Goal: Task Accomplishment & Management: Manage account settings

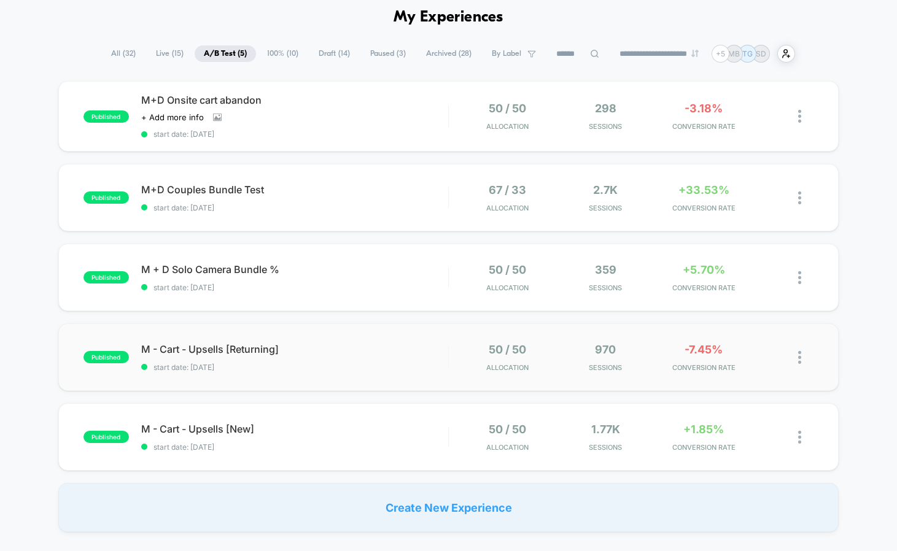
scroll to position [55, 0]
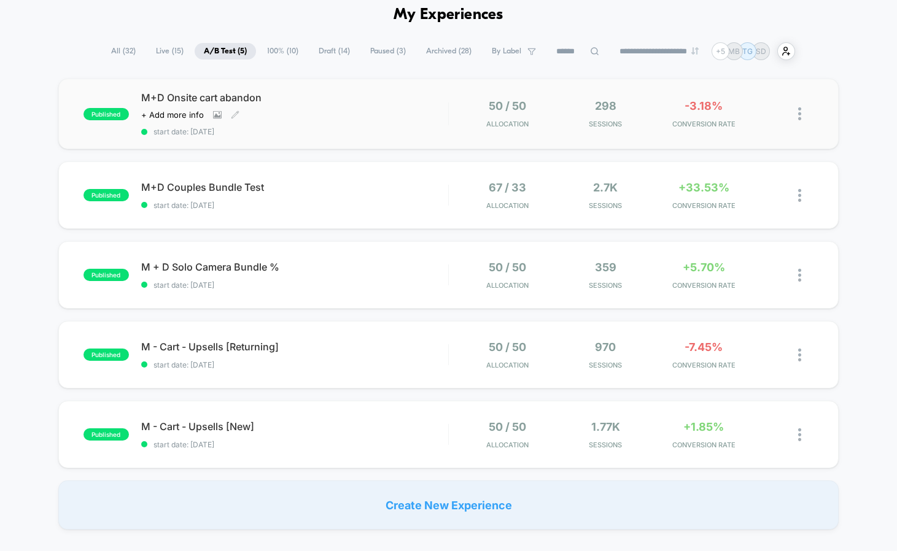
click at [227, 98] on span "M+D Onsite cart abandon" at bounding box center [294, 97] width 307 height 12
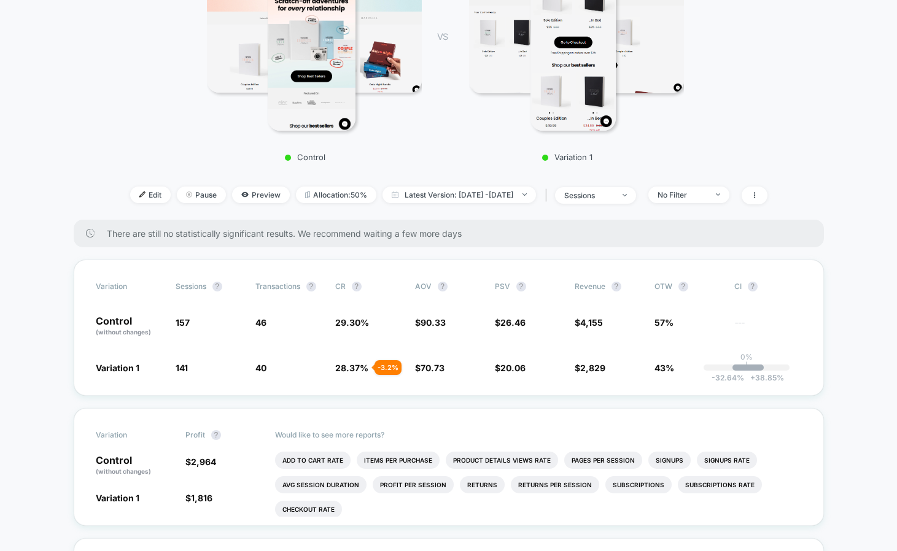
scroll to position [237, 0]
click at [706, 191] on div "No Filter" at bounding box center [681, 193] width 49 height 9
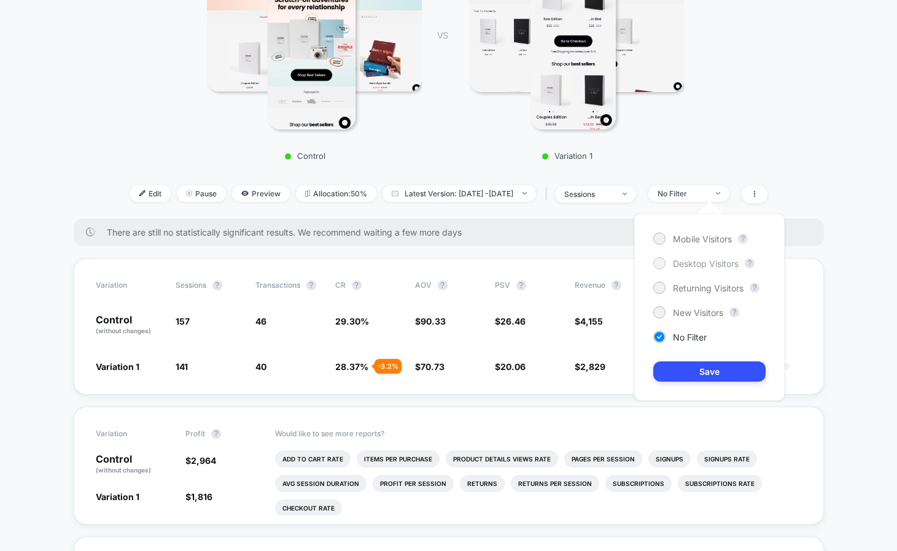
click at [659, 266] on div at bounding box center [658, 262] width 9 height 9
click at [687, 382] on div "Mobile Visitors ? Desktop Visitors ? Returning Visitors ? New Visitors ? No Fil…" at bounding box center [709, 307] width 150 height 187
click at [698, 373] on button "Save" at bounding box center [709, 371] width 112 height 20
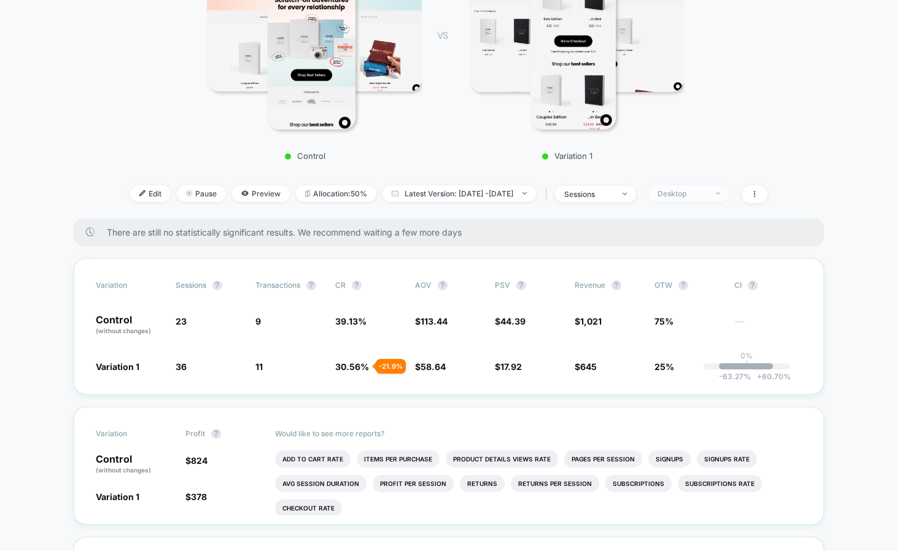
click at [729, 191] on span "Desktop" at bounding box center [688, 193] width 81 height 17
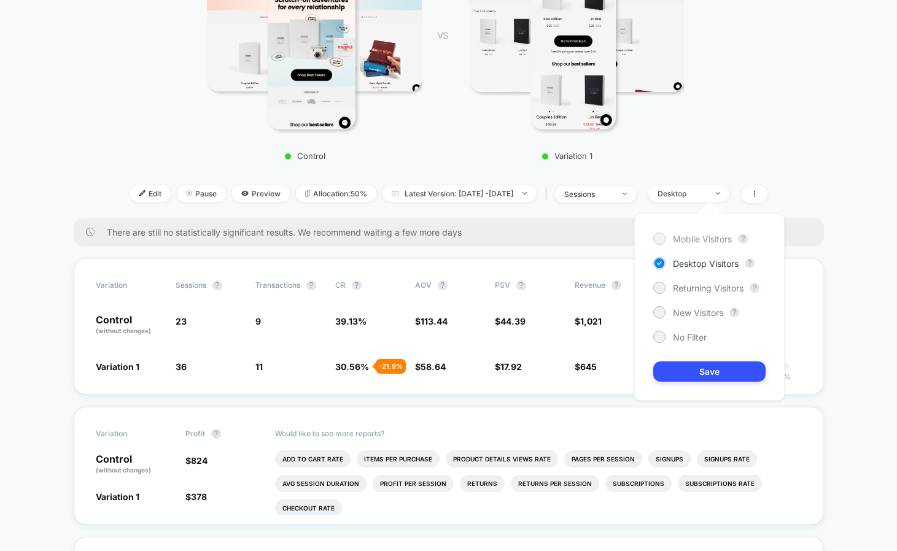
click at [685, 243] on span "Mobile Visitors" at bounding box center [702, 239] width 59 height 10
click at [684, 376] on button "Save" at bounding box center [709, 371] width 112 height 20
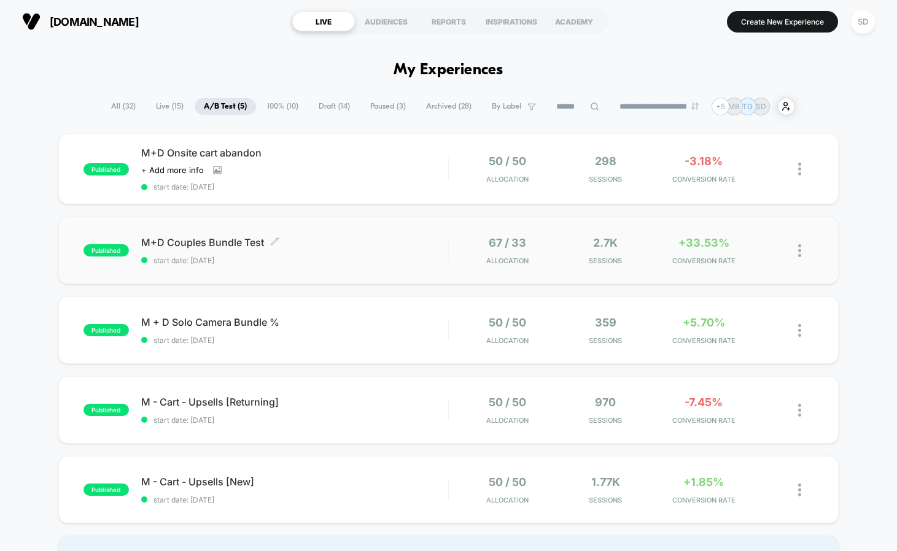
click at [204, 239] on span "M+D Couples Bundle Test Click to edit experience details" at bounding box center [294, 242] width 307 height 12
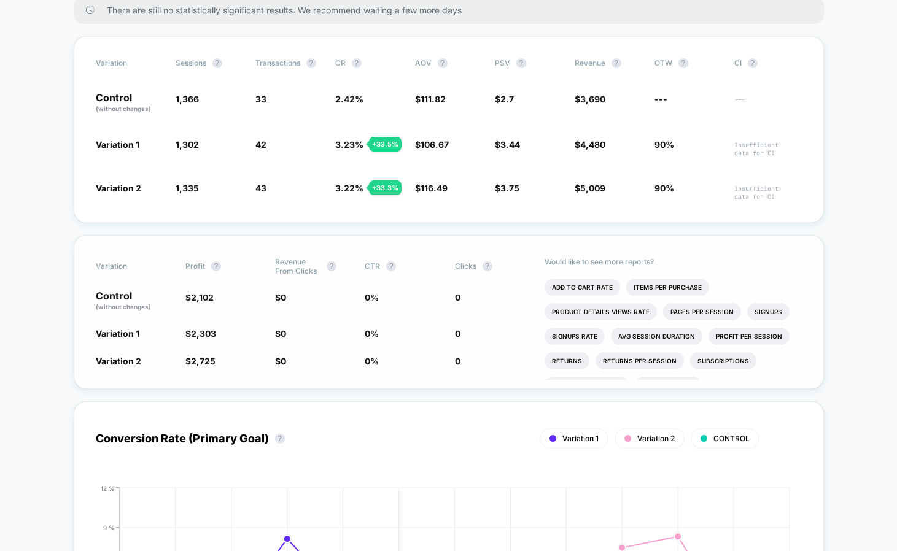
scroll to position [117, 0]
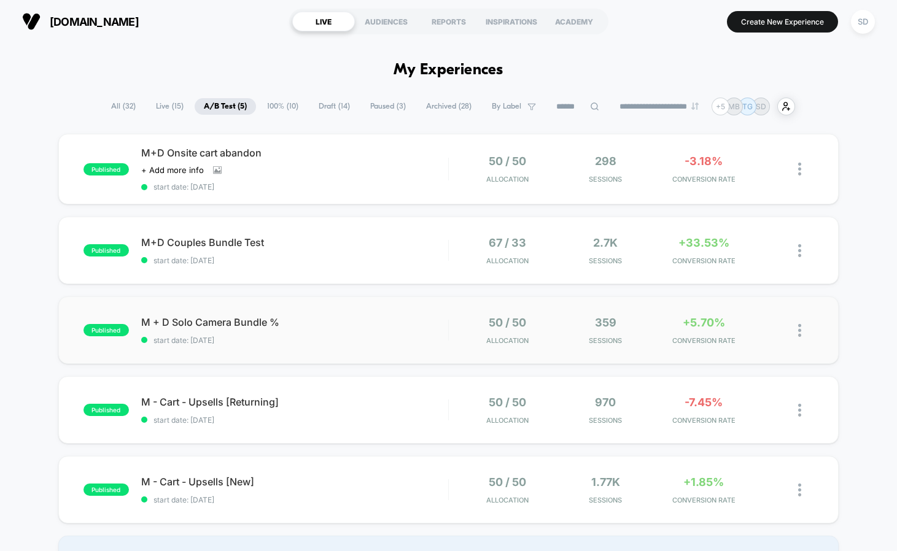
click at [210, 315] on div "published M + D Solo Camera Bundle % start date: [DATE] 50 / 50 Allocation 359 …" at bounding box center [448, 330] width 780 height 68
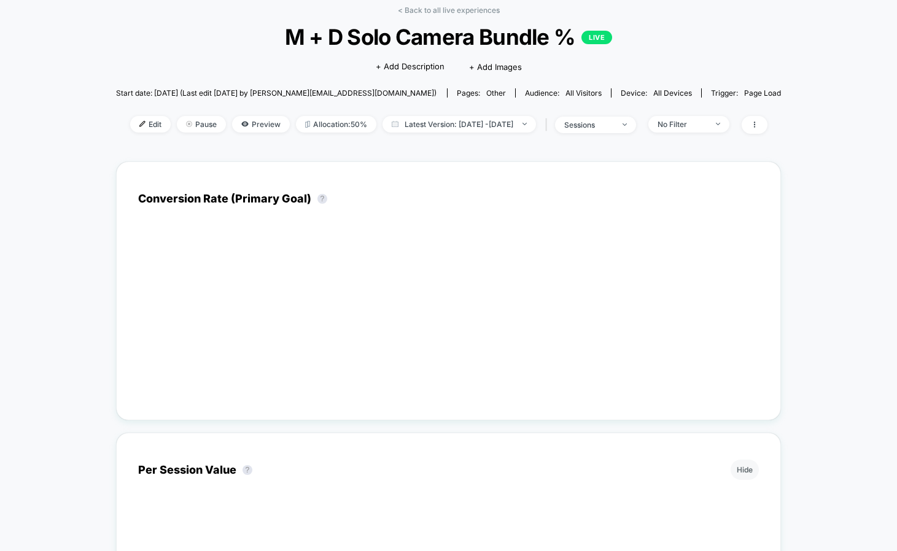
scroll to position [127, 0]
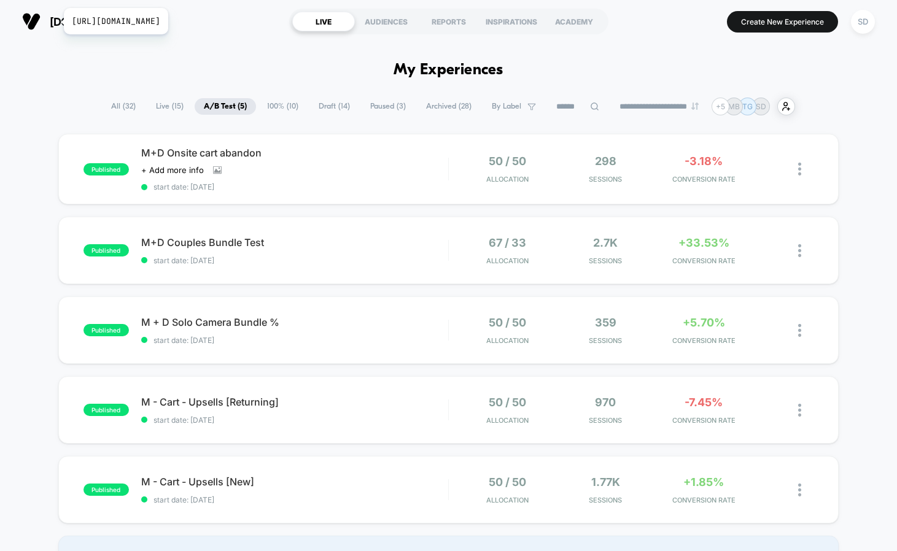
click at [56, 19] on span "[DOMAIN_NAME]" at bounding box center [94, 21] width 89 height 13
